Goal: Check status

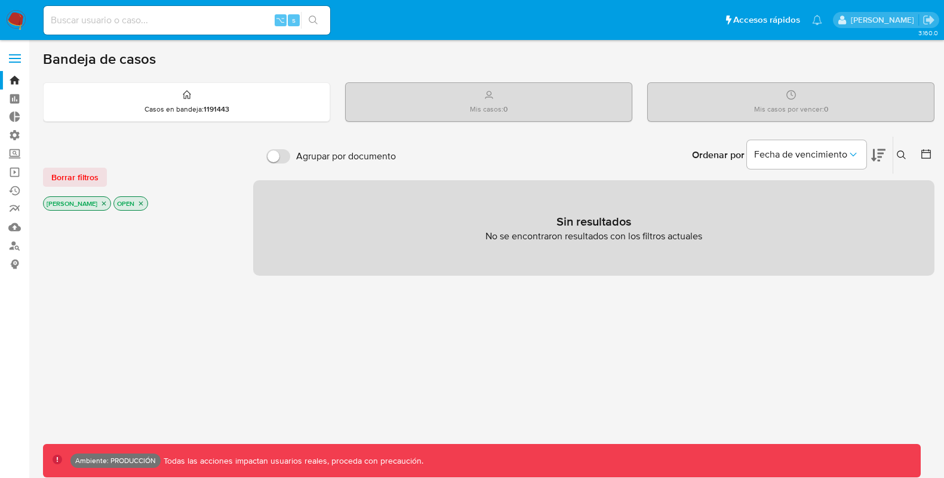
click at [130, 21] on input at bounding box center [187, 21] width 287 height 16
paste input "30220218"
type input "30220218"
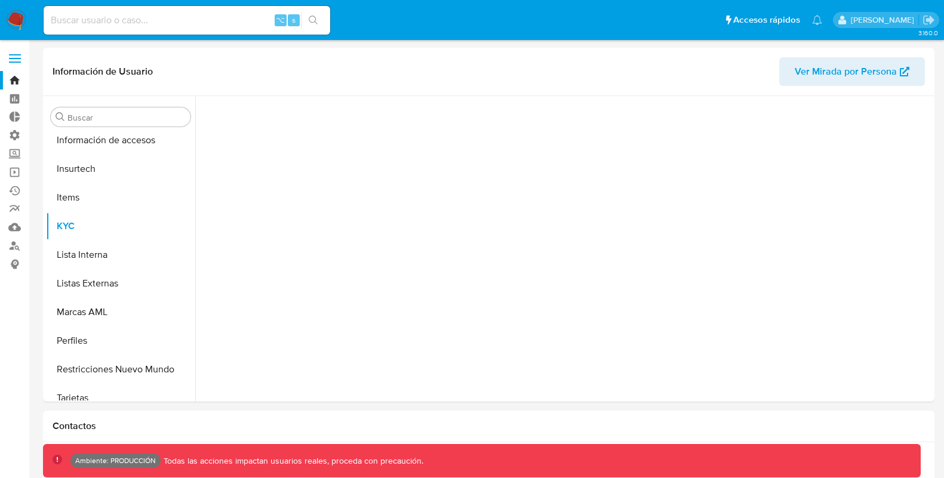
scroll to position [504, 0]
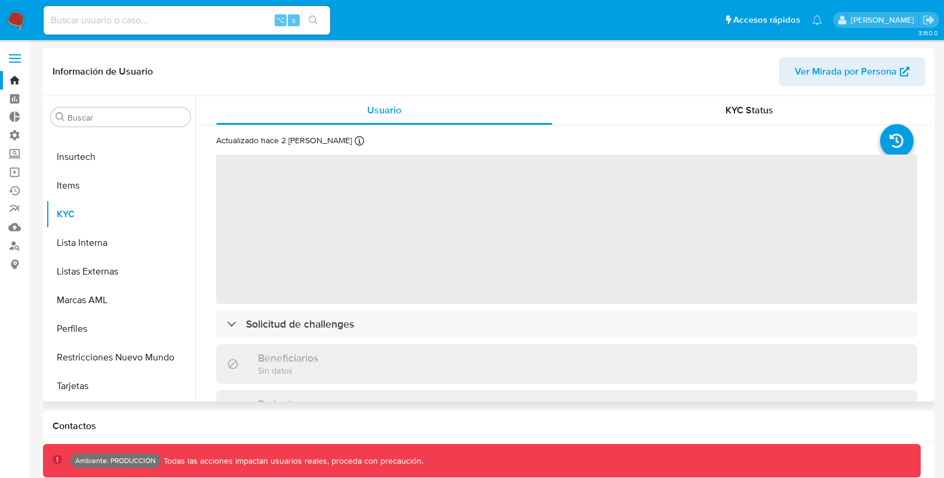
select select "10"
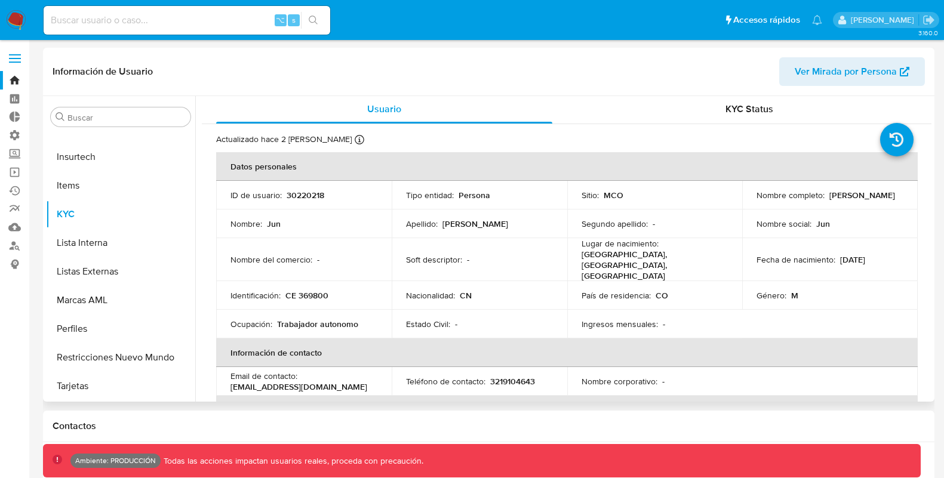
scroll to position [0, 0]
click at [749, 112] on span "KYC Status" at bounding box center [749, 110] width 48 height 14
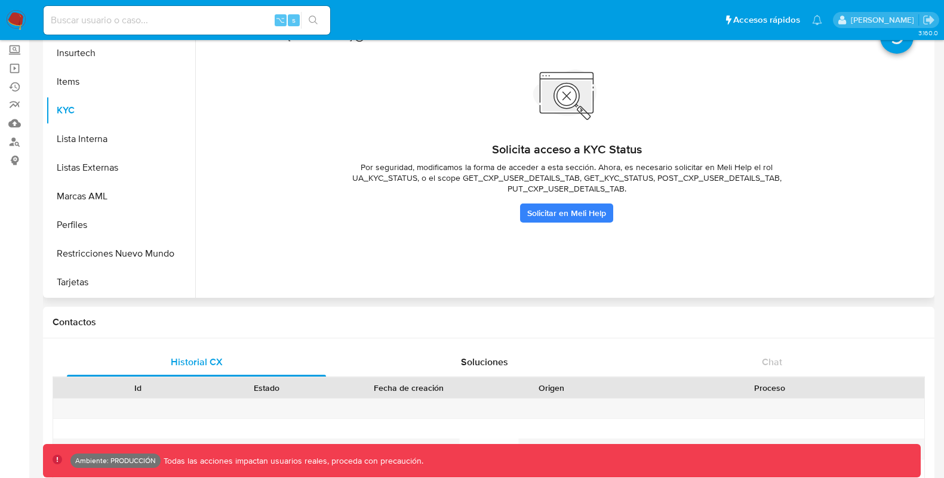
scroll to position [43, 0]
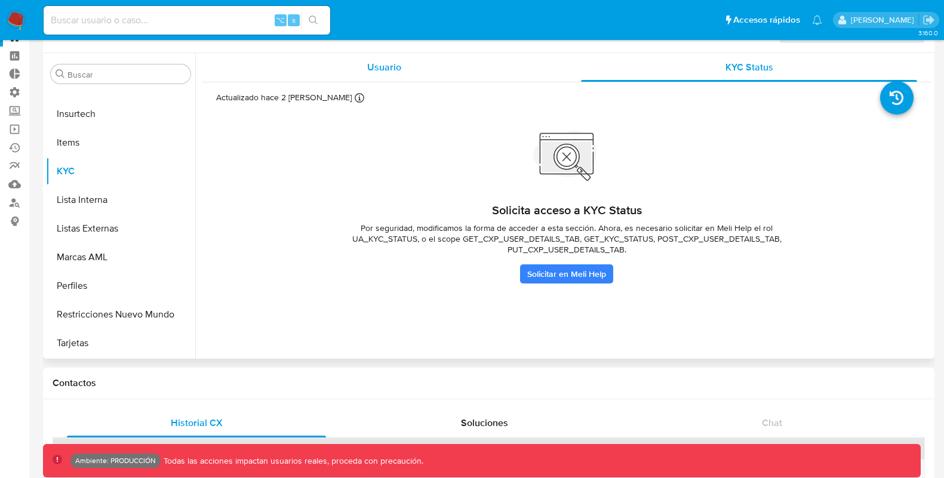
click at [374, 69] on span "Usuario" at bounding box center [384, 67] width 34 height 14
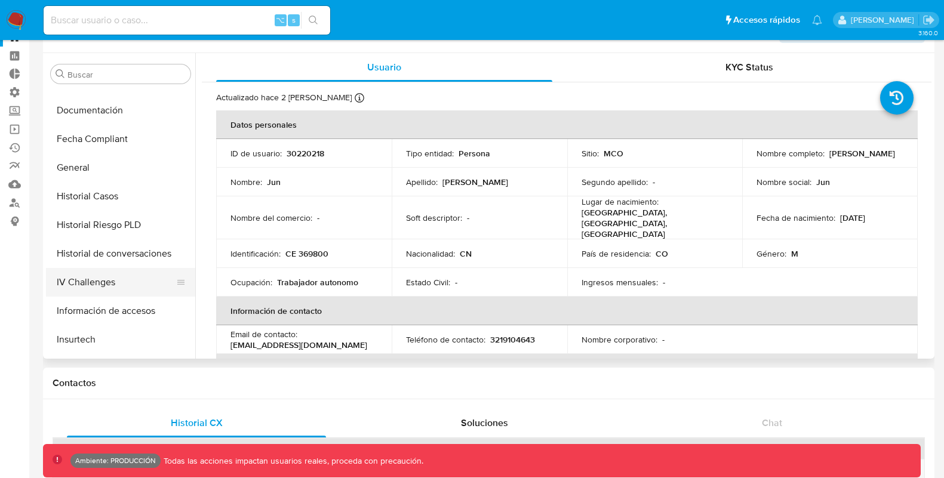
scroll to position [251, 0]
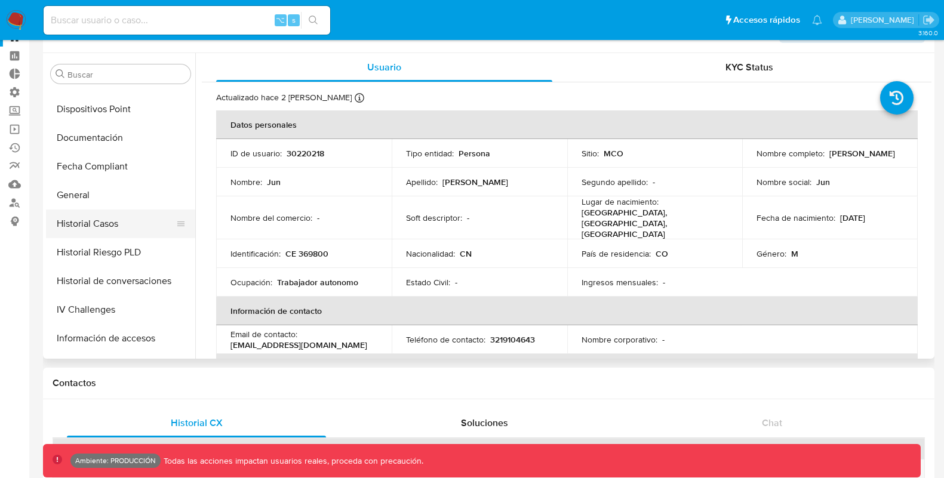
click at [109, 224] on button "Historial Casos" at bounding box center [116, 224] width 140 height 29
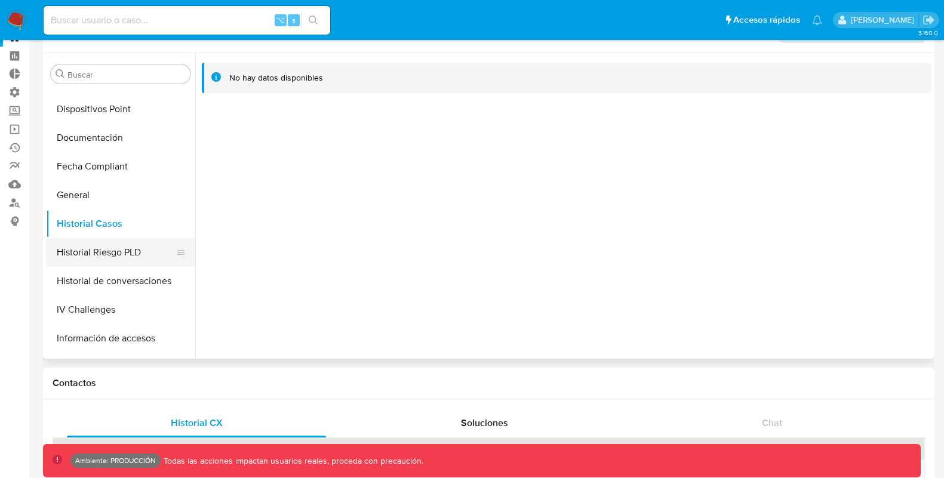
click at [118, 253] on button "Historial Riesgo PLD" at bounding box center [116, 252] width 140 height 29
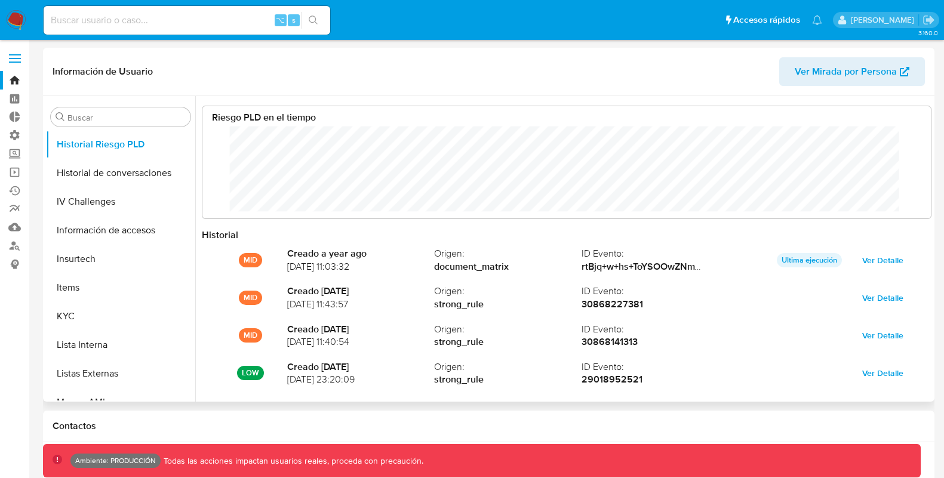
scroll to position [421, 0]
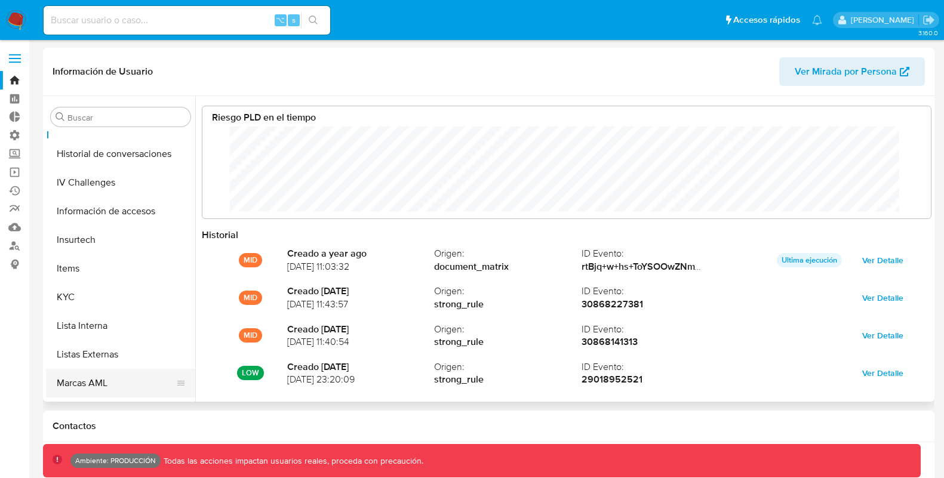
click at [125, 387] on button "Marcas AML" at bounding box center [116, 383] width 140 height 29
